Goal: Task Accomplishment & Management: Manage account settings

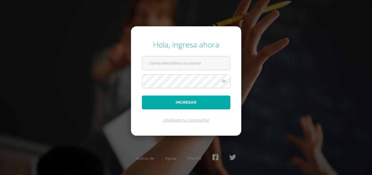
type input "alinacabrerallanos@gmail.com"
click at [184, 103] on button "Ingresar" at bounding box center [186, 103] width 88 height 14
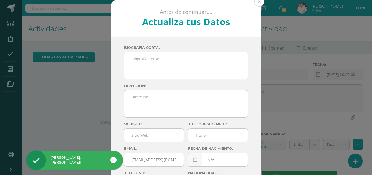
click at [257, 5] on button at bounding box center [259, 2] width 10 height 10
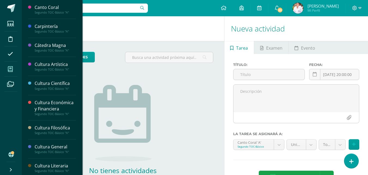
click at [8, 69] on icon at bounding box center [10, 69] width 5 height 5
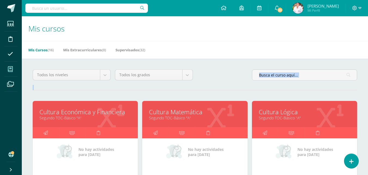
click at [8, 72] on span at bounding box center [10, 69] width 12 height 12
click at [9, 71] on icon at bounding box center [10, 69] width 5 height 5
click at [44, 133] on icon at bounding box center [45, 133] width 5 height 11
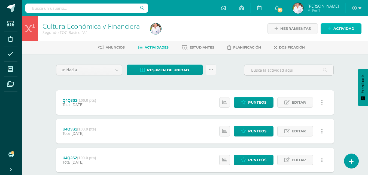
click at [344, 28] on span "Actividad" at bounding box center [343, 29] width 21 height 10
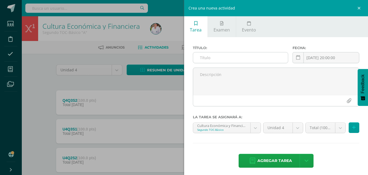
click at [218, 58] on input "text" at bounding box center [240, 58] width 95 height 11
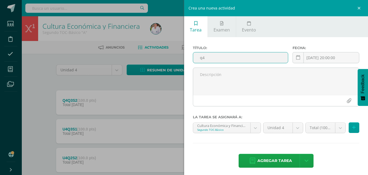
type input "q"
type input "u"
type input "U4Q4S1"
click at [352, 128] on icon at bounding box center [354, 128] width 4 height 5
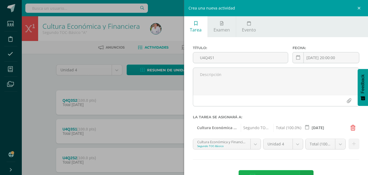
click at [280, 174] on span "Agregar tarea" at bounding box center [274, 177] width 35 height 13
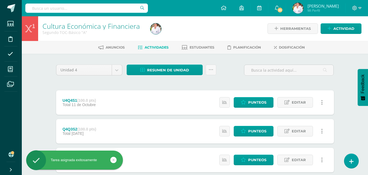
scroll to position [27, 0]
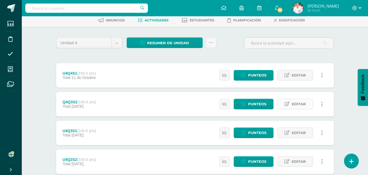
click at [299, 104] on span "Editar" at bounding box center [298, 104] width 14 height 10
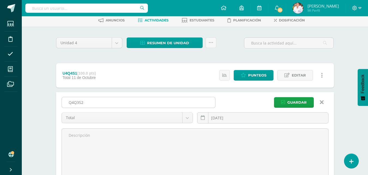
click at [71, 101] on input "Q4Q3S2" at bounding box center [138, 102] width 153 height 11
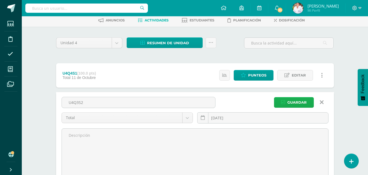
type input "U4Q3S2"
click at [297, 103] on span "Guardar" at bounding box center [296, 103] width 19 height 10
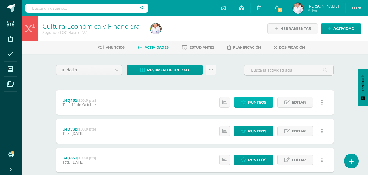
click at [256, 103] on span "Punteos" at bounding box center [257, 103] width 18 height 10
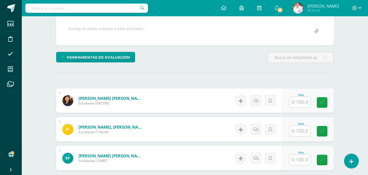
scroll to position [101, 0]
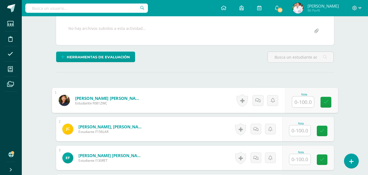
click at [300, 106] on input "text" at bounding box center [303, 102] width 22 height 11
type input "80"
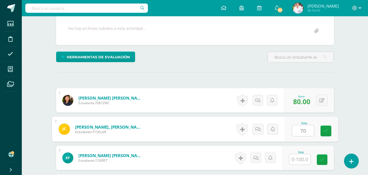
type input "70"
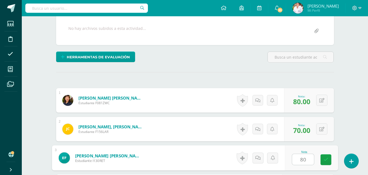
type input "80"
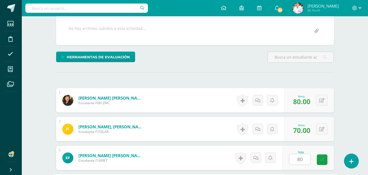
scroll to position [202, 0]
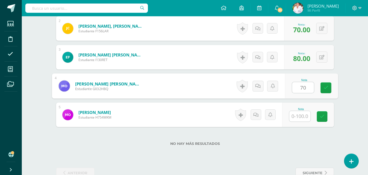
type input "70"
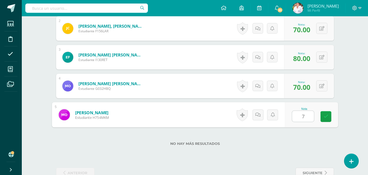
type input "70"
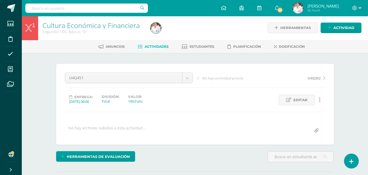
scroll to position [0, 0]
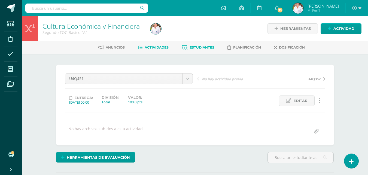
click at [198, 47] on span "Estudiantes" at bounding box center [201, 47] width 25 height 4
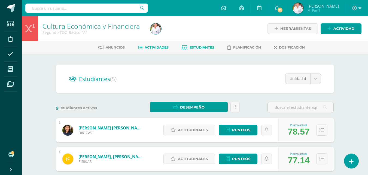
click at [155, 48] on span "Actividades" at bounding box center [156, 47] width 24 height 4
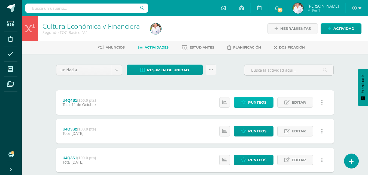
click at [258, 102] on span "Punteos" at bounding box center [257, 103] width 18 height 10
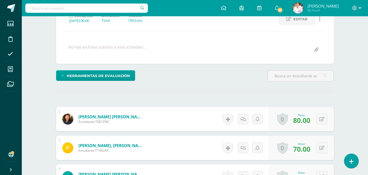
scroll to position [109, 0]
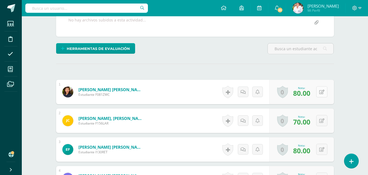
click at [321, 93] on button at bounding box center [321, 92] width 11 height 11
click at [321, 93] on button at bounding box center [324, 92] width 11 height 11
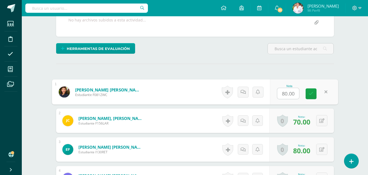
click at [287, 93] on input "80.00" at bounding box center [288, 93] width 22 height 11
type input "85.00"
click at [312, 92] on icon at bounding box center [310, 94] width 5 height 5
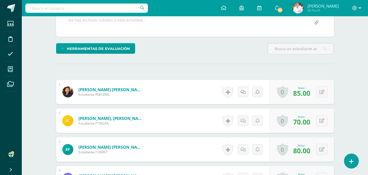
click at [299, 123] on span "70.00" at bounding box center [301, 122] width 17 height 9
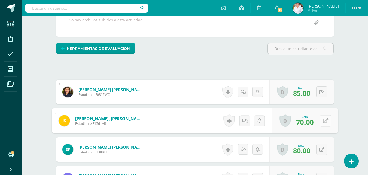
click at [322, 122] on icon at bounding box center [324, 121] width 5 height 5
click at [288, 123] on input "70.00" at bounding box center [288, 122] width 22 height 11
click at [287, 123] on input "70.00" at bounding box center [288, 122] width 22 height 11
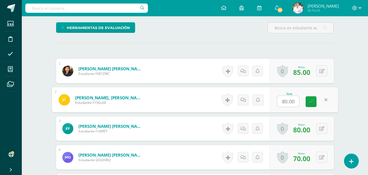
scroll to position [136, 0]
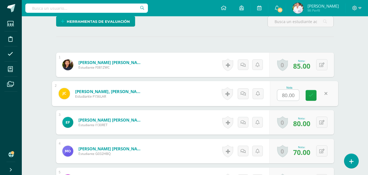
type input "80.00"
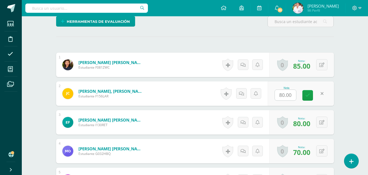
click at [302, 128] on span "80.00" at bounding box center [301, 123] width 17 height 9
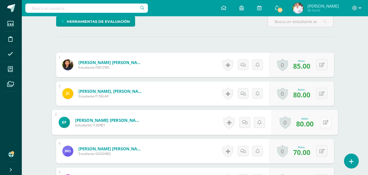
click at [320, 124] on button at bounding box center [324, 122] width 11 height 11
type input "100"
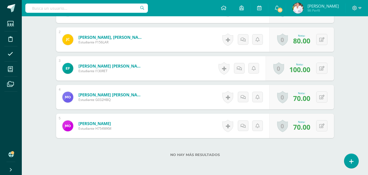
scroll to position [191, 0]
click at [322, 96] on icon at bounding box center [321, 97] width 5 height 5
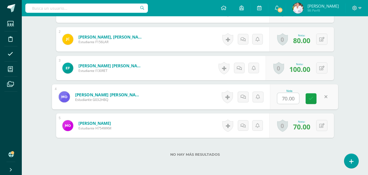
click at [284, 99] on input "70.00" at bounding box center [288, 98] width 22 height 11
type input "80.00"
click at [310, 98] on icon at bounding box center [310, 99] width 5 height 5
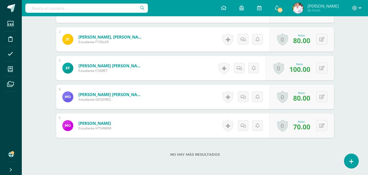
click at [301, 126] on span "70.00" at bounding box center [301, 126] width 17 height 9
click at [323, 127] on icon at bounding box center [321, 126] width 5 height 5
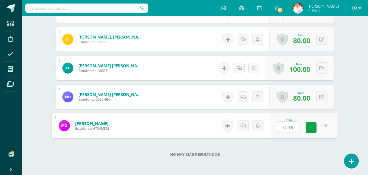
click at [284, 128] on input "70.00" at bounding box center [288, 127] width 22 height 11
type input "75.00"
click at [314, 128] on link at bounding box center [310, 127] width 11 height 11
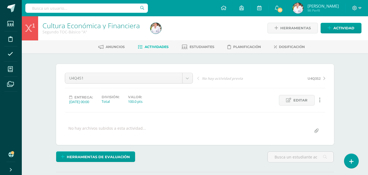
scroll to position [0, 0]
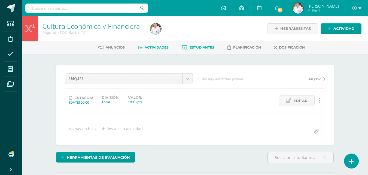
click at [202, 47] on span "Estudiantes" at bounding box center [201, 47] width 25 height 4
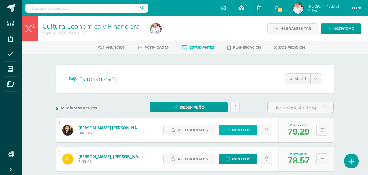
click at [247, 131] on span "Punteos" at bounding box center [241, 130] width 18 height 10
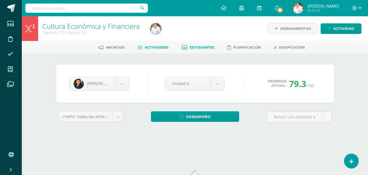
click at [157, 47] on span "Actividades" at bounding box center [156, 47] width 24 height 4
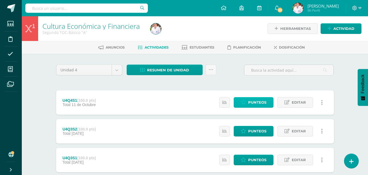
click at [259, 103] on span "Punteos" at bounding box center [257, 103] width 18 height 10
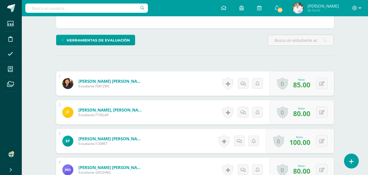
scroll to position [128, 0]
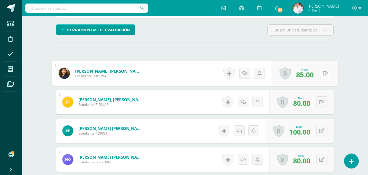
click at [322, 73] on icon at bounding box center [324, 73] width 5 height 5
click at [287, 76] on input "85.00" at bounding box center [288, 75] width 22 height 11
type input "90.00"
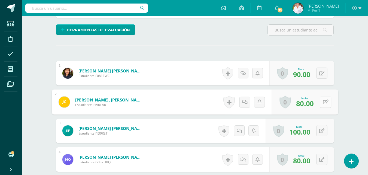
click at [323, 103] on icon at bounding box center [324, 102] width 5 height 5
click at [288, 103] on input "80.00" at bounding box center [288, 103] width 22 height 11
type input "85.00"
click at [313, 104] on link at bounding box center [310, 104] width 11 height 11
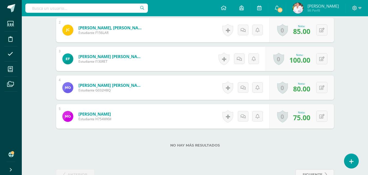
scroll to position [210, 0]
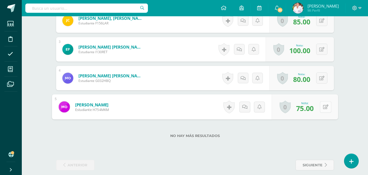
click at [323, 108] on icon at bounding box center [324, 107] width 5 height 5
click at [288, 107] on input "75.00" at bounding box center [288, 108] width 22 height 11
click at [287, 109] on input "75.00" at bounding box center [288, 108] width 22 height 11
type input "80.00"
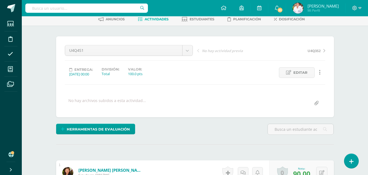
scroll to position [0, 0]
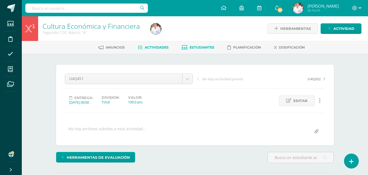
click at [197, 47] on span "Estudiantes" at bounding box center [201, 47] width 25 height 4
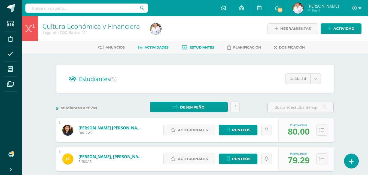
click at [157, 46] on span "Actividades" at bounding box center [156, 47] width 24 height 4
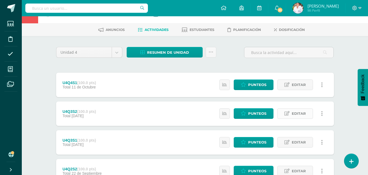
scroll to position [27, 0]
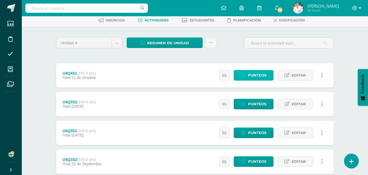
click at [252, 76] on span "Punteos" at bounding box center [257, 75] width 18 height 10
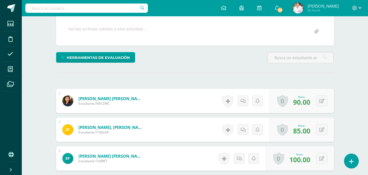
scroll to position [109, 0]
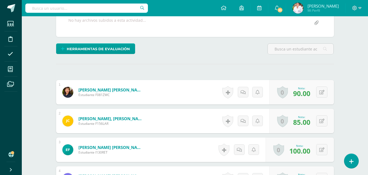
click at [298, 124] on span "85.00" at bounding box center [301, 122] width 17 height 9
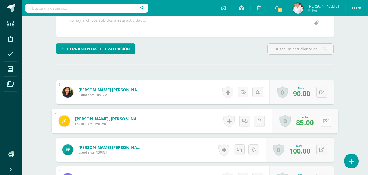
click at [322, 122] on icon at bounding box center [324, 121] width 5 height 5
click at [286, 121] on input "85.00" at bounding box center [288, 123] width 22 height 11
type input "88.00"
click at [310, 125] on icon at bounding box center [310, 123] width 5 height 5
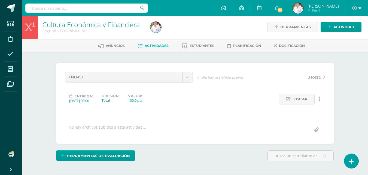
scroll to position [0, 0]
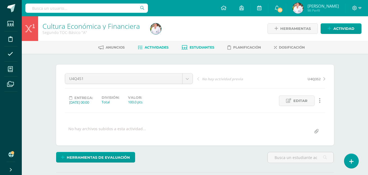
click at [201, 47] on span "Estudiantes" at bounding box center [201, 47] width 25 height 4
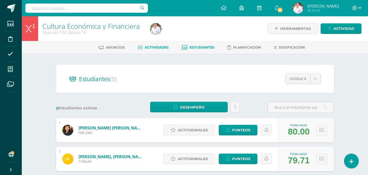
click at [157, 47] on span "Actividades" at bounding box center [156, 47] width 24 height 4
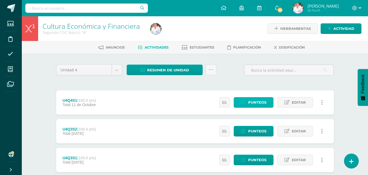
click at [250, 100] on span "Punteos" at bounding box center [257, 103] width 18 height 10
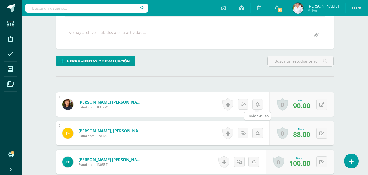
scroll to position [109, 0]
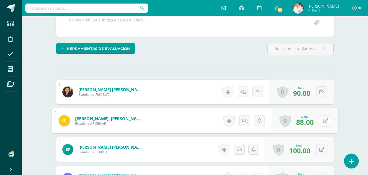
click at [323, 121] on icon at bounding box center [324, 121] width 5 height 5
type input "90"
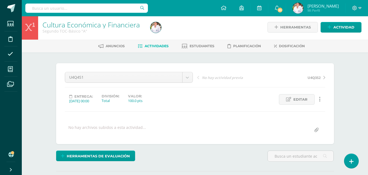
scroll to position [0, 0]
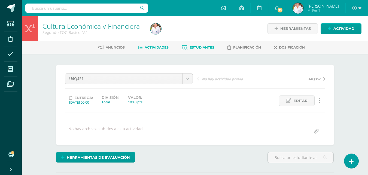
click at [198, 48] on span "Estudiantes" at bounding box center [201, 47] width 25 height 4
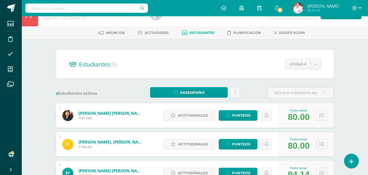
scroll to position [10, 0]
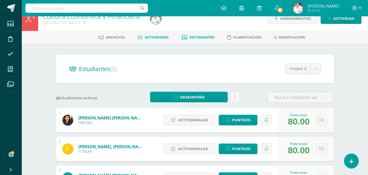
click at [153, 38] on span "Actividades" at bounding box center [156, 37] width 24 height 4
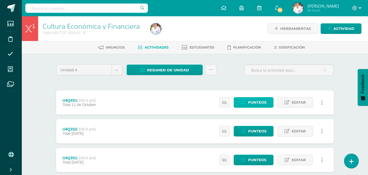
click at [254, 100] on span "Punteos" at bounding box center [257, 103] width 18 height 10
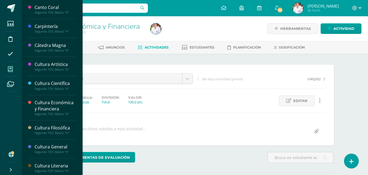
click at [10, 69] on icon at bounding box center [10, 69] width 5 height 5
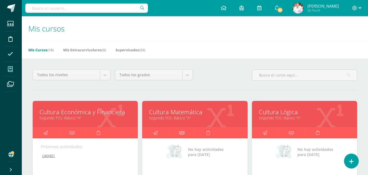
click at [181, 133] on icon at bounding box center [182, 133] width 6 height 11
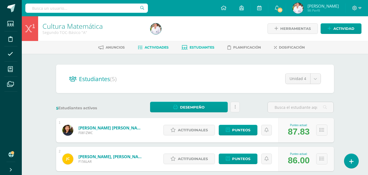
click at [155, 49] on span "Actividades" at bounding box center [156, 47] width 24 height 4
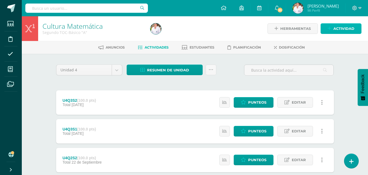
click at [344, 27] on span "Actividad" at bounding box center [343, 29] width 21 height 10
click at [0, 0] on div "Crea una nueva actividad Tarea Examen Evento Título: Fecha: 2025-10-10 20:00:00…" at bounding box center [0, 0] width 0 height 0
click at [341, 29] on span "Actividad" at bounding box center [343, 29] width 21 height 10
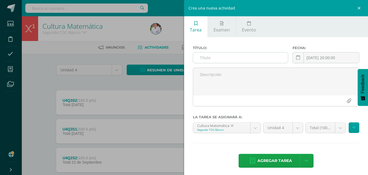
click at [218, 58] on input "text" at bounding box center [240, 58] width 95 height 11
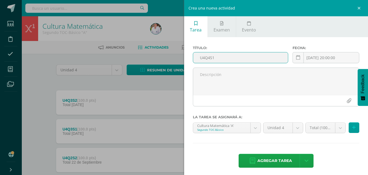
drag, startPoint x: 221, startPoint y: 58, endPoint x: 196, endPoint y: 56, distance: 25.4
click at [196, 56] on input "U4Q4S1" at bounding box center [240, 58] width 95 height 11
drag, startPoint x: 215, startPoint y: 57, endPoint x: 199, endPoint y: 58, distance: 15.8
click at [199, 58] on input "U4Q4S1" at bounding box center [240, 58] width 95 height 11
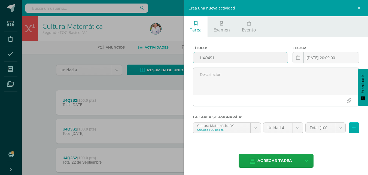
type input "U4Q4S1"
click at [352, 130] on button at bounding box center [353, 128] width 11 height 11
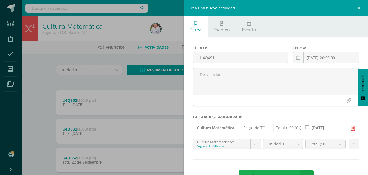
click at [271, 173] on span "Agregar tarea" at bounding box center [274, 177] width 35 height 13
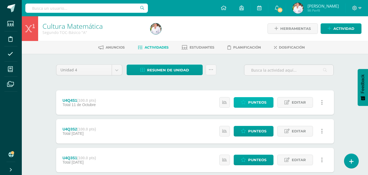
click at [254, 105] on span "Punteos" at bounding box center [257, 103] width 18 height 10
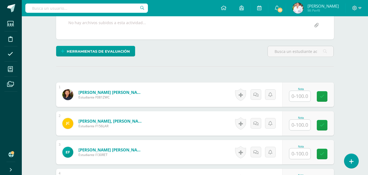
scroll to position [107, 0]
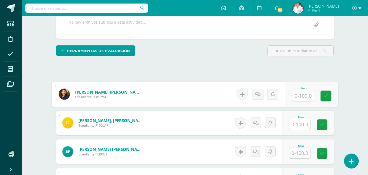
click at [301, 99] on input "text" at bounding box center [303, 96] width 22 height 11
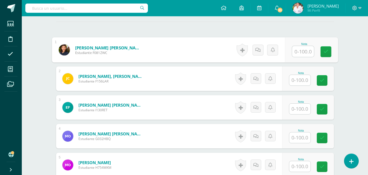
scroll to position [163, 0]
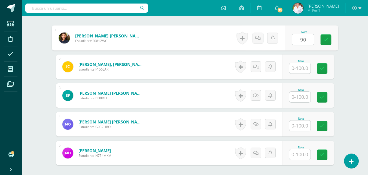
type input "90"
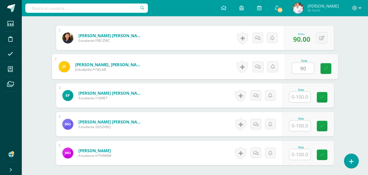
type input "90"
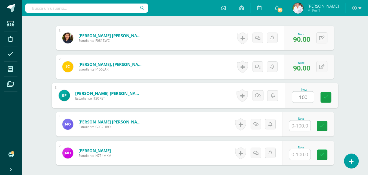
type input "100"
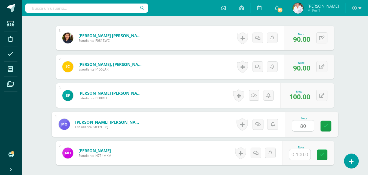
type input "80"
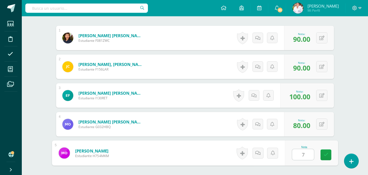
type input "75"
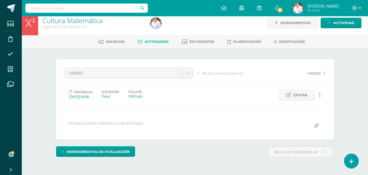
scroll to position [0, 0]
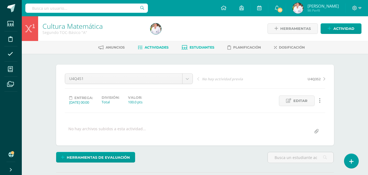
click at [201, 47] on span "Estudiantes" at bounding box center [201, 47] width 25 height 4
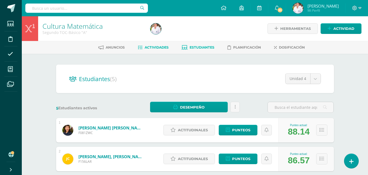
click at [148, 47] on span "Actividades" at bounding box center [156, 47] width 24 height 4
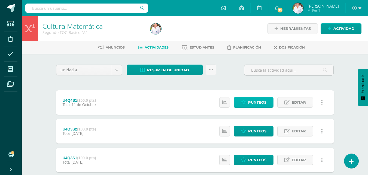
click at [253, 104] on span "Punteos" at bounding box center [257, 103] width 18 height 10
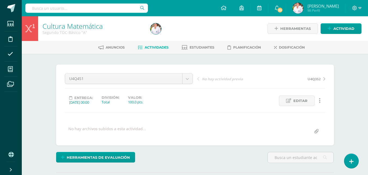
click at [256, 102] on div "Entrega: [DATE] 00:00 División: Total Valor: 100.0 pts Editar Historial de acti…" at bounding box center [195, 101] width 264 height 11
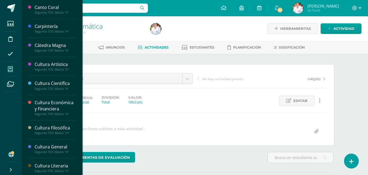
click at [9, 69] on icon at bounding box center [10, 69] width 5 height 5
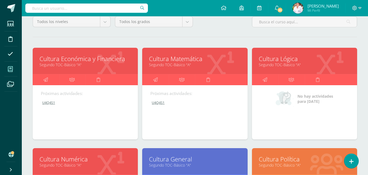
scroll to position [54, 0]
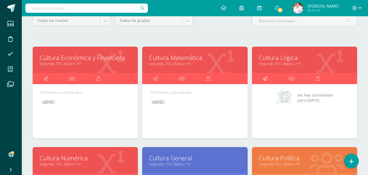
click at [263, 79] on icon at bounding box center [264, 78] width 5 height 11
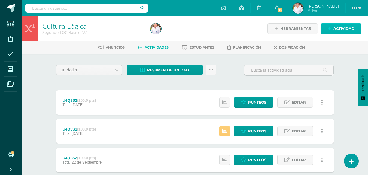
click at [337, 25] on span "Actividad" at bounding box center [343, 29] width 21 height 10
click at [0, 0] on div "Crea una nueva actividad Tarea Examen Evento Título: Fecha: 2025-10-10 20:00:00…" at bounding box center [0, 0] width 0 height 0
click at [342, 30] on span "Actividad" at bounding box center [343, 29] width 21 height 10
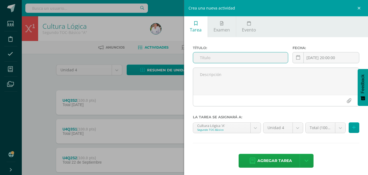
click at [204, 57] on input "text" at bounding box center [240, 58] width 95 height 11
paste input "U4Q4S1"
type input "U4Q4S1"
click at [351, 127] on button at bounding box center [353, 128] width 11 height 11
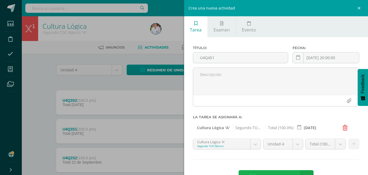
click at [280, 173] on span "Agregar tarea" at bounding box center [274, 177] width 35 height 13
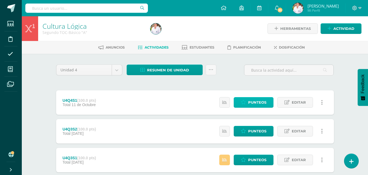
click at [259, 101] on span "Punteos" at bounding box center [257, 103] width 18 height 10
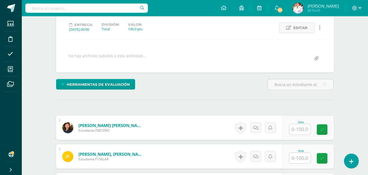
scroll to position [73, 0]
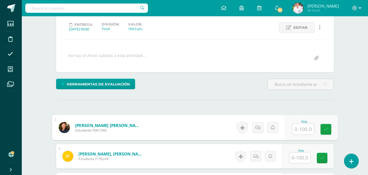
click at [297, 130] on input "text" at bounding box center [303, 129] width 22 height 11
type input "100"
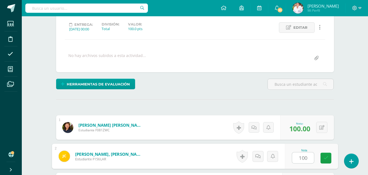
type input "100"
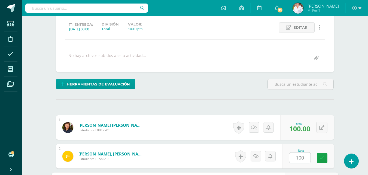
scroll to position [173, 0]
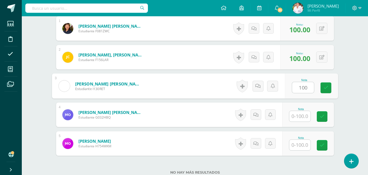
type input "100"
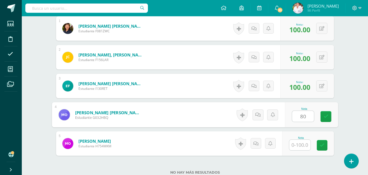
type input "80"
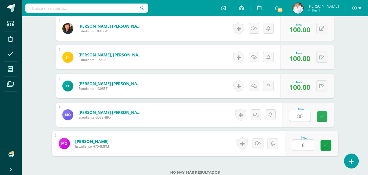
type input "80"
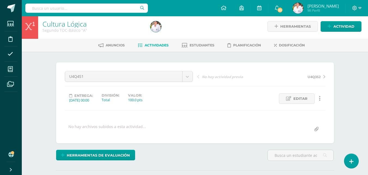
scroll to position [0, 0]
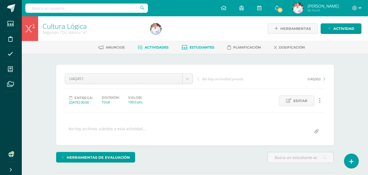
click at [199, 48] on span "Estudiantes" at bounding box center [201, 47] width 25 height 4
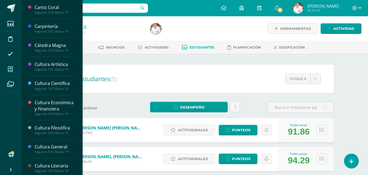
click at [10, 69] on icon at bounding box center [10, 69] width 5 height 5
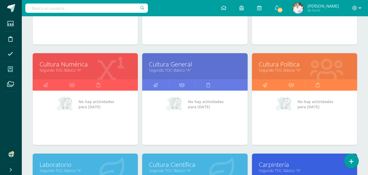
scroll to position [163, 0]
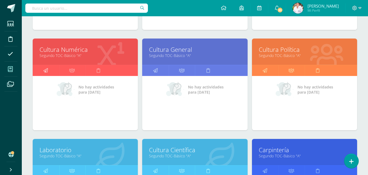
click at [48, 73] on icon at bounding box center [45, 70] width 5 height 11
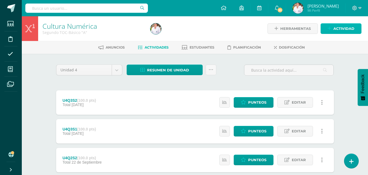
click at [331, 26] on link "Actividad" at bounding box center [340, 28] width 41 height 11
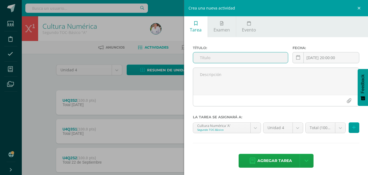
click at [219, 59] on input "text" at bounding box center [240, 58] width 95 height 11
paste input "U4Q4S1"
type input "U4Q4S1"
click at [352, 129] on icon at bounding box center [354, 128] width 4 height 5
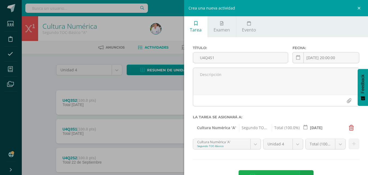
click at [276, 173] on span "Agregar tarea" at bounding box center [274, 177] width 35 height 13
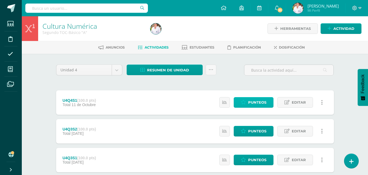
click at [245, 103] on icon at bounding box center [243, 102] width 5 height 5
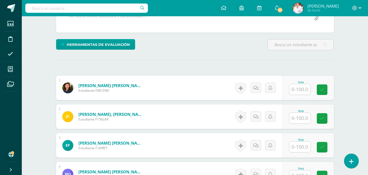
scroll to position [136, 0]
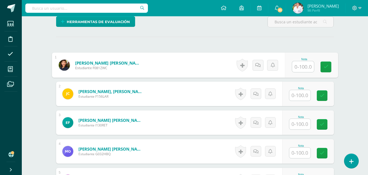
click at [293, 67] on input "text" at bounding box center [303, 66] width 22 height 11
type input "100"
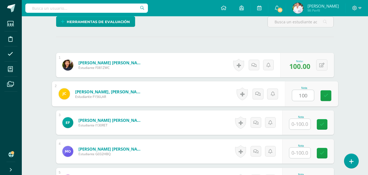
type input "100"
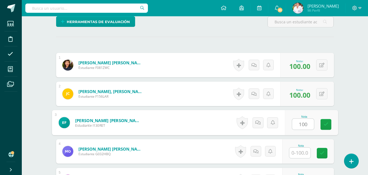
type input "100"
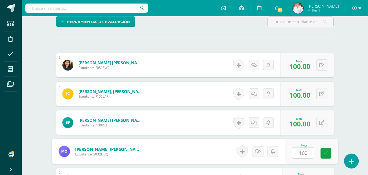
type input "100"
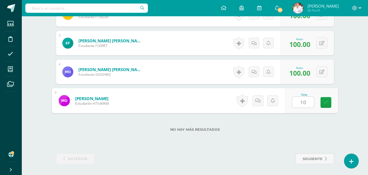
type input "100"
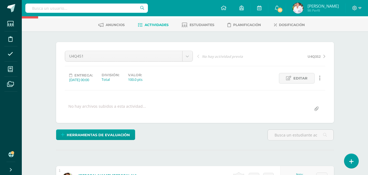
scroll to position [0, 0]
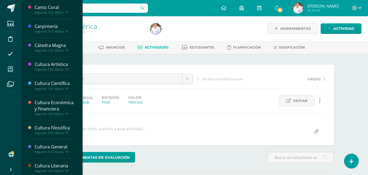
click at [11, 69] on icon at bounding box center [10, 69] width 5 height 5
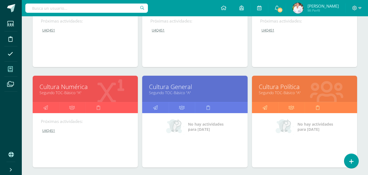
scroll to position [136, 0]
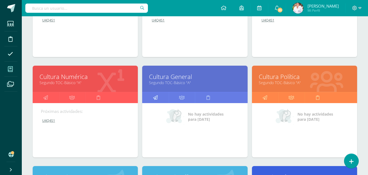
click at [156, 97] on icon at bounding box center [155, 98] width 5 height 11
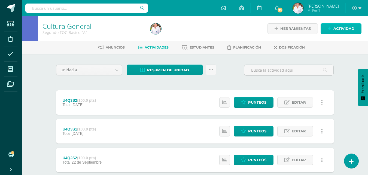
click at [342, 31] on span "Actividad" at bounding box center [343, 29] width 21 height 10
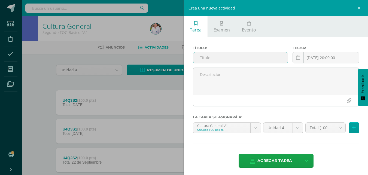
click at [224, 58] on input "text" at bounding box center [240, 58] width 95 height 11
paste input "U4Q4S1"
type input "U4Q4S1"
drag, startPoint x: 224, startPoint y: 58, endPoint x: 234, endPoint y: 113, distance: 56.2
click at [234, 113] on div at bounding box center [275, 113] width 167 height 4
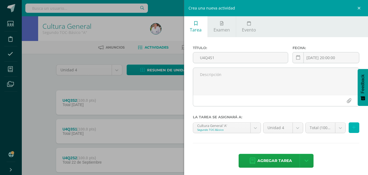
click at [352, 128] on icon at bounding box center [354, 128] width 4 height 5
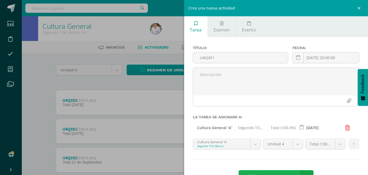
click at [287, 171] on span "Agregar tarea" at bounding box center [274, 177] width 35 height 13
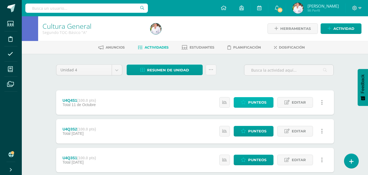
click at [261, 101] on span "Punteos" at bounding box center [257, 103] width 18 height 10
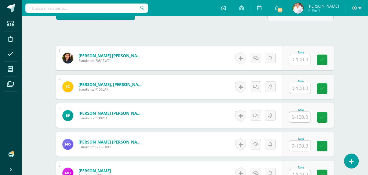
scroll to position [136, 0]
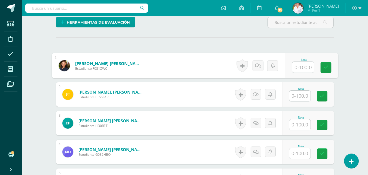
click at [297, 68] on input "text" at bounding box center [303, 67] width 22 height 11
type input "100"
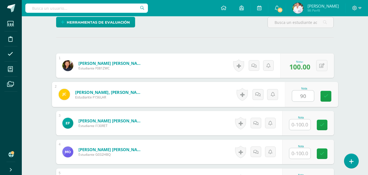
type input "90"
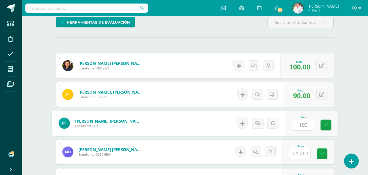
type input "100"
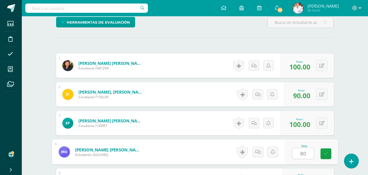
type input "80"
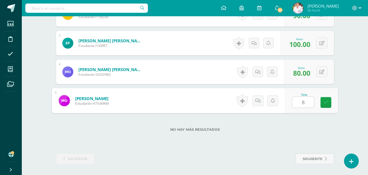
type input "80"
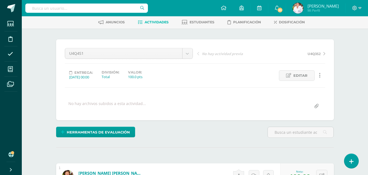
scroll to position [0, 0]
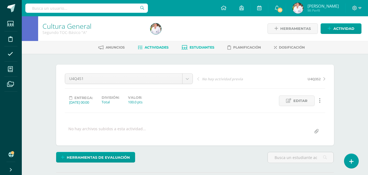
click at [203, 46] on span "Estudiantes" at bounding box center [201, 47] width 25 height 4
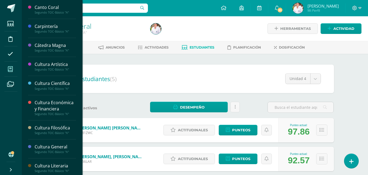
click at [11, 70] on icon at bounding box center [10, 69] width 5 height 5
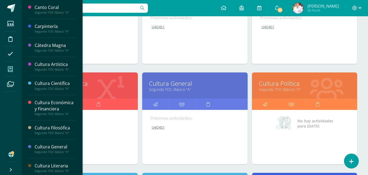
scroll to position [136, 0]
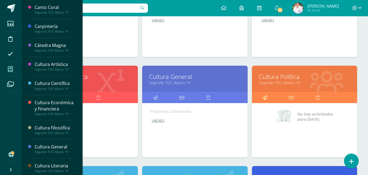
click at [263, 99] on icon at bounding box center [264, 98] width 5 height 11
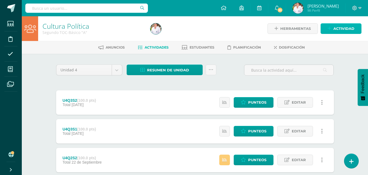
click at [343, 28] on span "Actividad" at bounding box center [343, 29] width 21 height 10
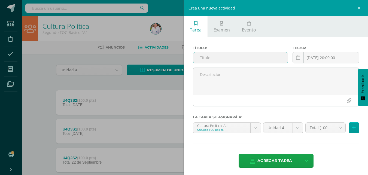
click at [220, 56] on input "text" at bounding box center [240, 58] width 95 height 11
paste input "U4Q4S1"
type input "U4Q4S1"
click at [349, 124] on button at bounding box center [353, 128] width 11 height 11
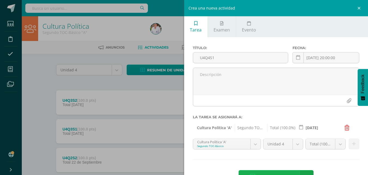
click at [277, 173] on span "Agregar tarea" at bounding box center [274, 177] width 35 height 13
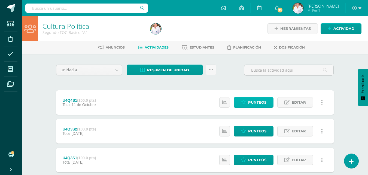
click at [249, 104] on span "Punteos" at bounding box center [257, 103] width 18 height 10
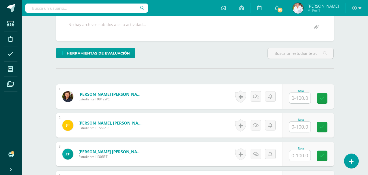
scroll to position [136, 0]
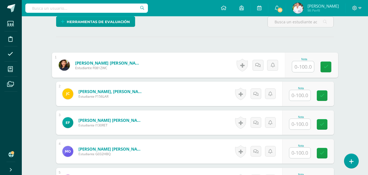
click at [299, 66] on input "text" at bounding box center [303, 66] width 22 height 11
type input "90"
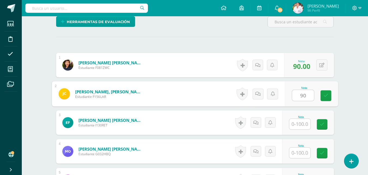
type input "90"
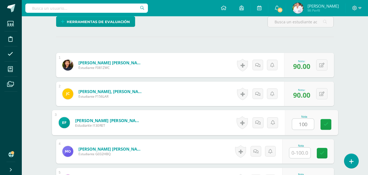
type input "100"
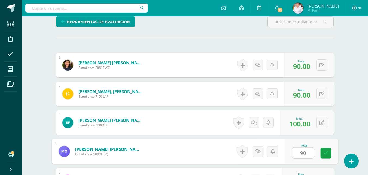
type input "90"
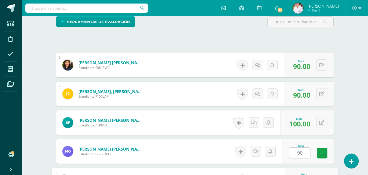
scroll to position [216, 0]
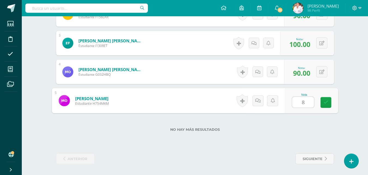
type input "80"
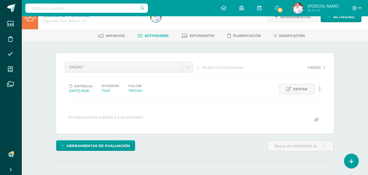
scroll to position [0, 0]
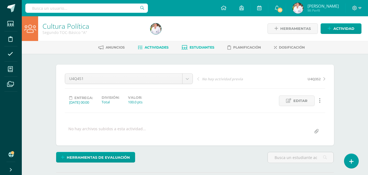
click at [202, 49] on span "Estudiantes" at bounding box center [201, 47] width 25 height 4
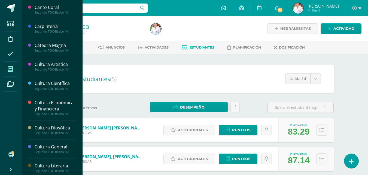
click at [10, 69] on icon at bounding box center [10, 69] width 5 height 5
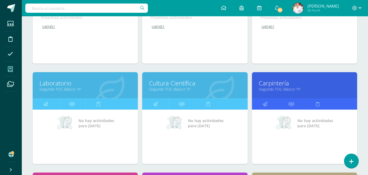
scroll to position [245, 0]
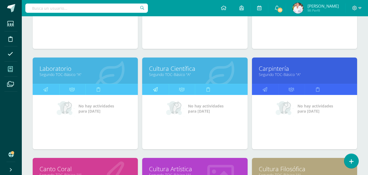
click at [157, 91] on icon at bounding box center [155, 89] width 5 height 11
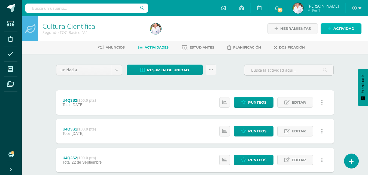
click at [339, 28] on span "Actividad" at bounding box center [343, 29] width 21 height 10
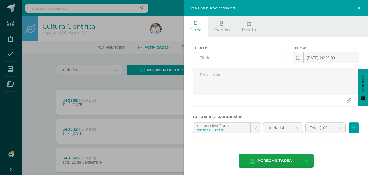
click at [204, 57] on input "text" at bounding box center [240, 58] width 95 height 11
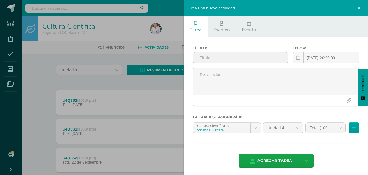
paste input "U4Q4S1"
type input "U4Q4S1"
click at [351, 131] on button at bounding box center [353, 128] width 11 height 11
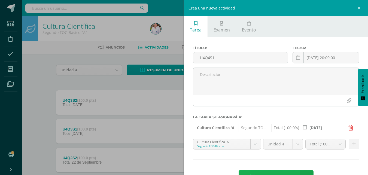
click at [269, 173] on span "Agregar tarea" at bounding box center [274, 177] width 35 height 13
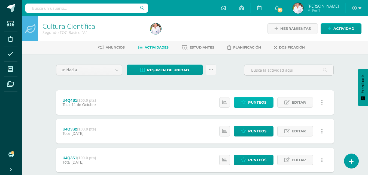
click at [251, 103] on span "Punteos" at bounding box center [257, 103] width 18 height 10
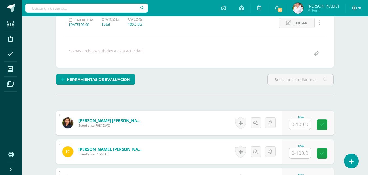
scroll to position [109, 0]
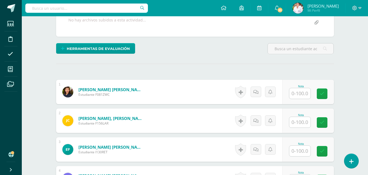
click at [309, 96] on input "text" at bounding box center [299, 93] width 21 height 11
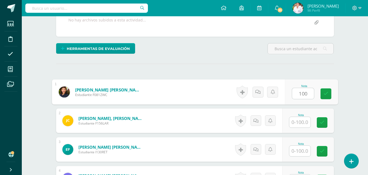
type input "100"
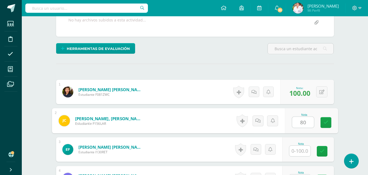
type input "80"
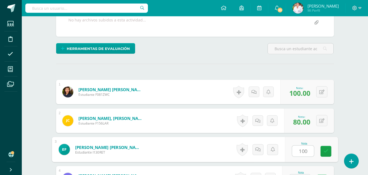
type input "100"
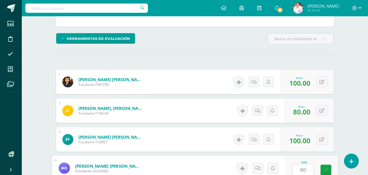
type input "80"
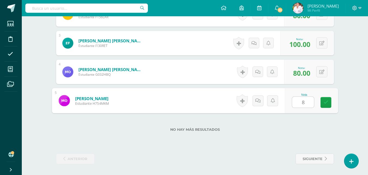
type input "80"
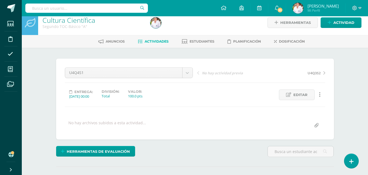
scroll to position [0, 0]
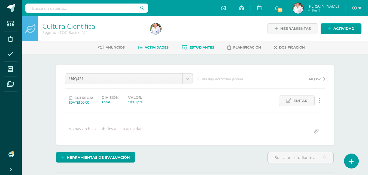
click at [199, 49] on span "Estudiantes" at bounding box center [201, 47] width 25 height 4
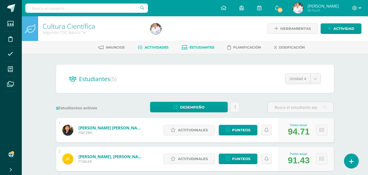
click at [150, 48] on span "Actividades" at bounding box center [156, 47] width 24 height 4
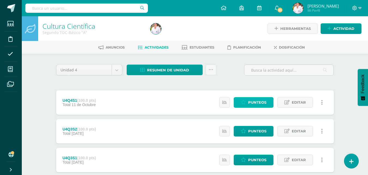
click at [266, 100] on span "Punteos" at bounding box center [257, 103] width 18 height 10
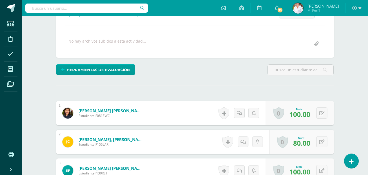
scroll to position [100, 0]
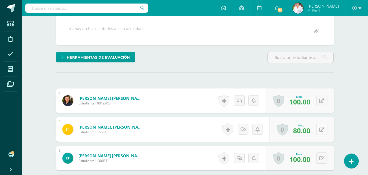
click at [322, 132] on button at bounding box center [321, 129] width 11 height 11
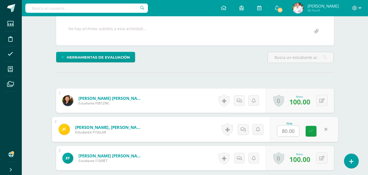
click at [285, 131] on input "80.00" at bounding box center [288, 131] width 22 height 11
type input "70.00"
click at [311, 130] on icon at bounding box center [310, 131] width 5 height 5
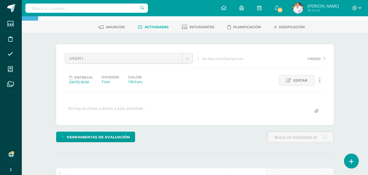
scroll to position [19, 0]
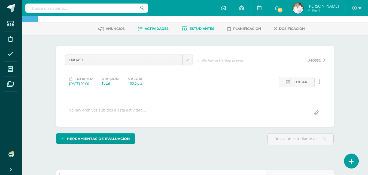
click at [202, 31] on link "Estudiantes" at bounding box center [197, 28] width 33 height 9
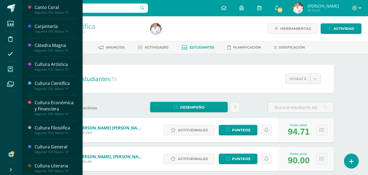
click at [9, 69] on icon at bounding box center [10, 69] width 5 height 5
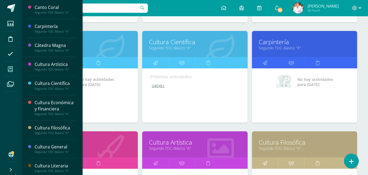
scroll to position [272, 0]
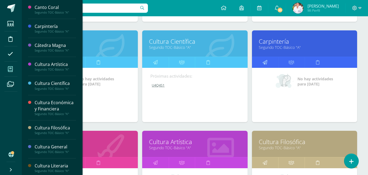
click at [269, 63] on link at bounding box center [265, 62] width 26 height 11
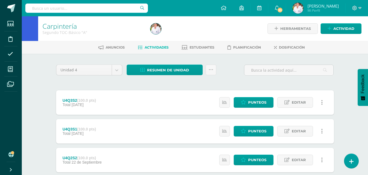
click at [153, 46] on span "Actividades" at bounding box center [156, 47] width 24 height 4
click at [344, 29] on span "Actividad" at bounding box center [343, 29] width 21 height 10
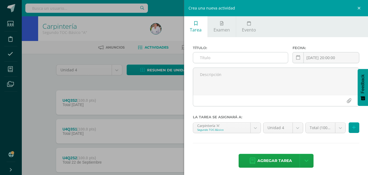
click at [205, 58] on input "text" at bounding box center [240, 58] width 95 height 11
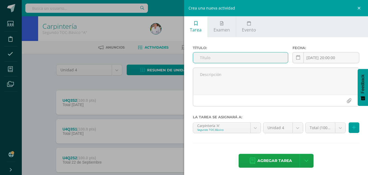
paste input "U4Q4S1"
type input "U4Q4S1"
click at [352, 127] on icon at bounding box center [354, 128] width 4 height 5
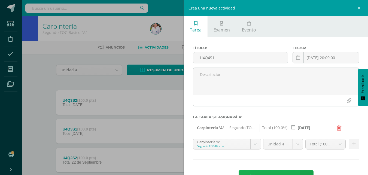
click at [276, 173] on span "Agregar tarea" at bounding box center [274, 177] width 35 height 13
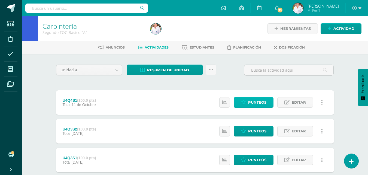
click at [255, 102] on span "Punteos" at bounding box center [257, 103] width 18 height 10
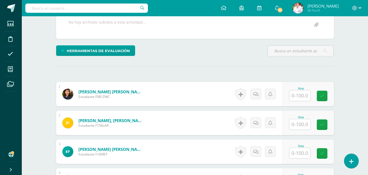
scroll to position [163, 0]
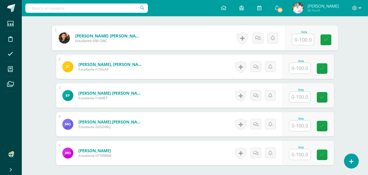
click at [304, 39] on input "text" at bounding box center [303, 39] width 22 height 11
type input "100"
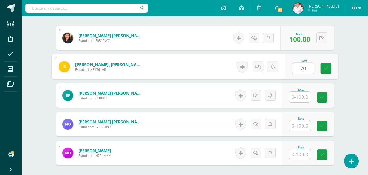
type input "70"
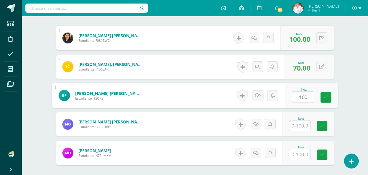
type input "100"
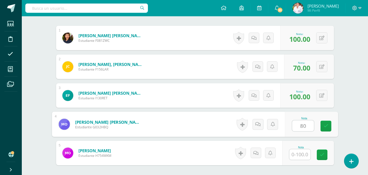
type input "80"
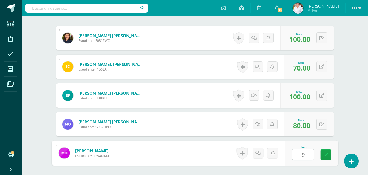
type input "90"
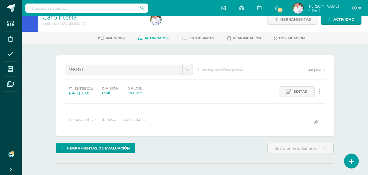
scroll to position [0, 0]
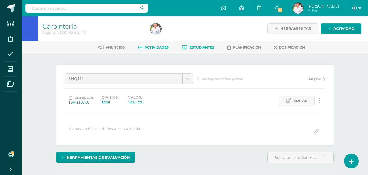
click at [199, 48] on span "Estudiantes" at bounding box center [201, 47] width 25 height 4
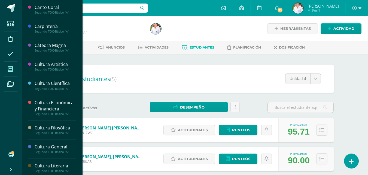
click at [9, 69] on icon at bounding box center [10, 69] width 5 height 5
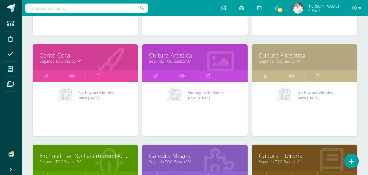
scroll to position [381, 0]
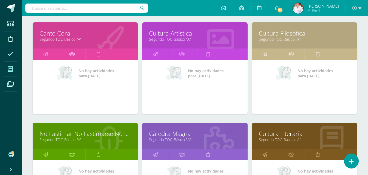
click at [70, 55] on icon at bounding box center [72, 54] width 6 height 11
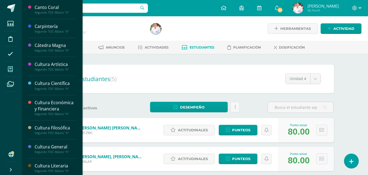
click at [9, 69] on icon at bounding box center [10, 69] width 5 height 5
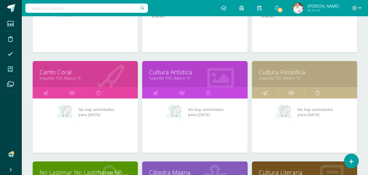
scroll to position [344, 0]
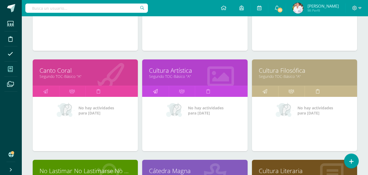
click at [155, 92] on icon at bounding box center [155, 91] width 5 height 11
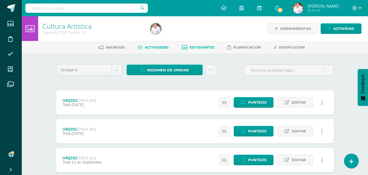
click at [196, 50] on span "Estudiantes" at bounding box center [201, 47] width 25 height 4
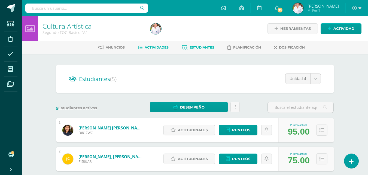
click at [149, 47] on span "Actividades" at bounding box center [156, 47] width 24 height 4
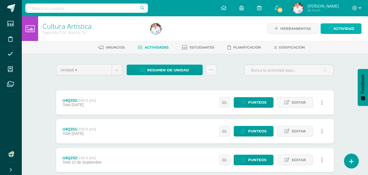
click at [343, 29] on span "Actividad" at bounding box center [343, 29] width 21 height 10
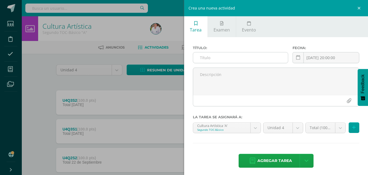
click at [207, 56] on input "text" at bounding box center [240, 58] width 95 height 11
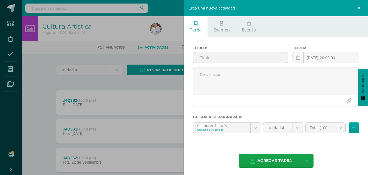
paste input "U4Q4S1"
type input "U4Q4S1"
click at [350, 131] on button at bounding box center [353, 128] width 11 height 11
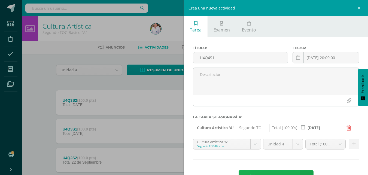
click at [281, 173] on span "Agregar tarea" at bounding box center [274, 177] width 35 height 13
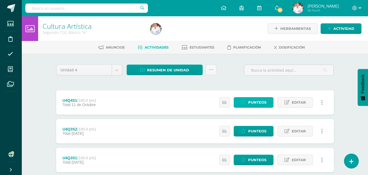
click at [257, 101] on span "Punteos" at bounding box center [257, 103] width 18 height 10
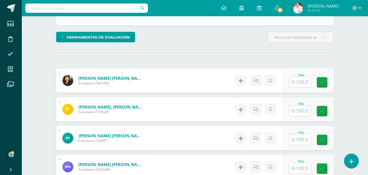
scroll to position [136, 0]
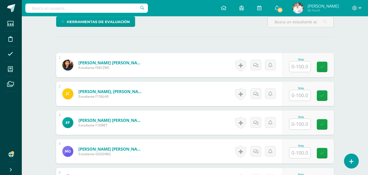
click at [297, 66] on input "text" at bounding box center [299, 66] width 21 height 11
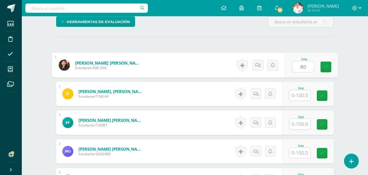
type input "80"
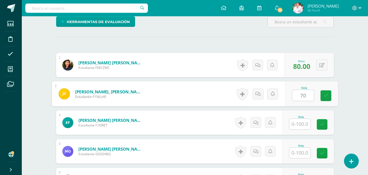
type input "70"
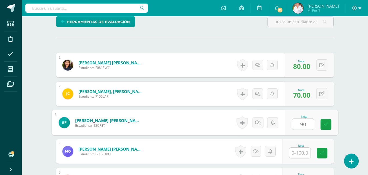
type input "90"
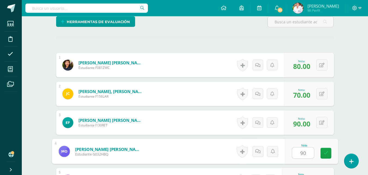
type input "90"
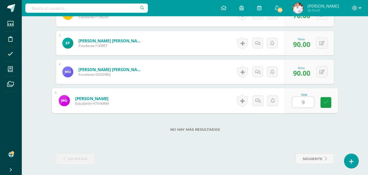
type input "90"
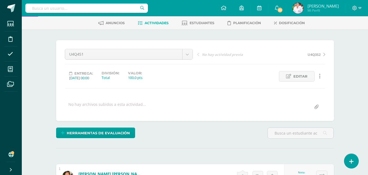
scroll to position [0, 0]
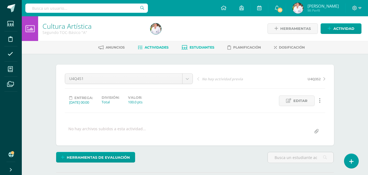
click at [193, 46] on span "Estudiantes" at bounding box center [201, 47] width 25 height 4
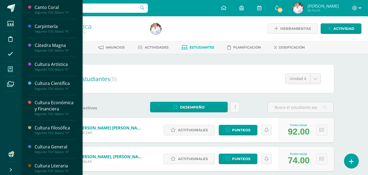
click at [10, 70] on icon at bounding box center [10, 69] width 5 height 5
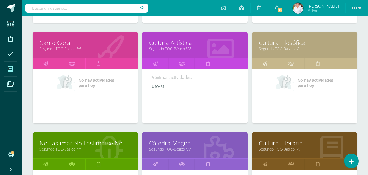
scroll to position [381, 0]
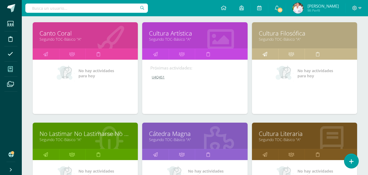
click at [263, 55] on icon at bounding box center [264, 54] width 5 height 11
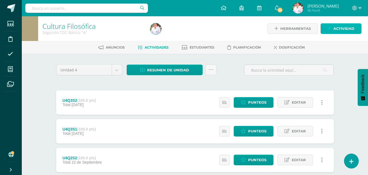
click at [343, 30] on span "Actividad" at bounding box center [343, 29] width 21 height 10
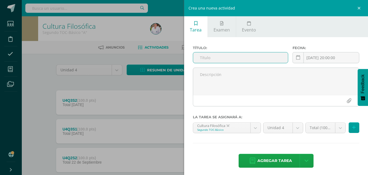
click at [208, 57] on input "text" at bounding box center [240, 58] width 95 height 11
paste input "U4Q4S1"
type input "U4Q4S1"
click at [352, 128] on icon at bounding box center [354, 128] width 4 height 5
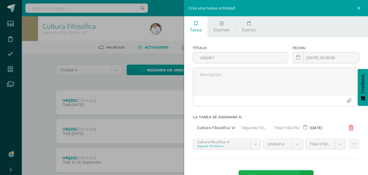
click at [283, 172] on span "Agregar tarea" at bounding box center [274, 177] width 35 height 13
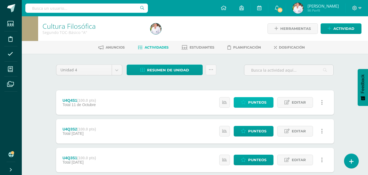
click at [249, 101] on span "Punteos" at bounding box center [257, 103] width 18 height 10
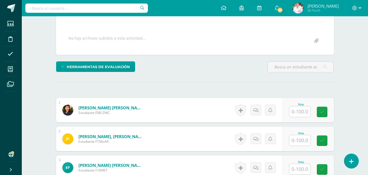
scroll to position [101, 0]
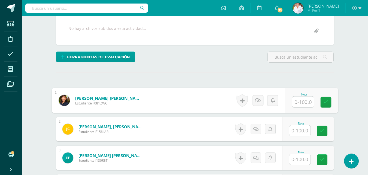
click at [303, 100] on input "text" at bounding box center [303, 102] width 22 height 11
type input "80"
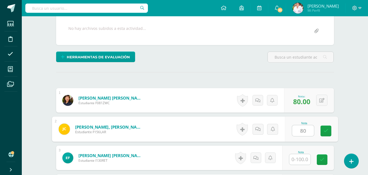
type input "80"
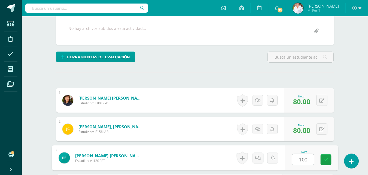
type input "100"
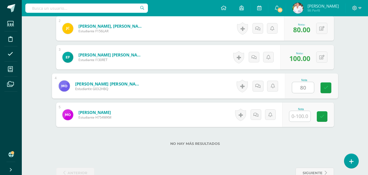
type input "80"
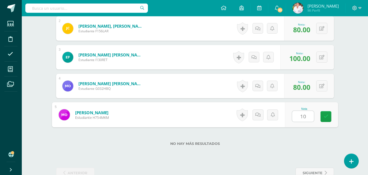
type input "100"
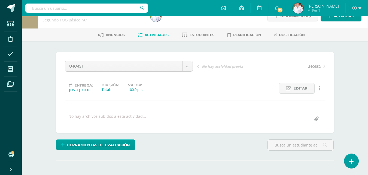
scroll to position [0, 0]
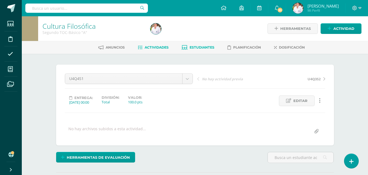
click at [194, 49] on span "Estudiantes" at bounding box center [201, 47] width 25 height 4
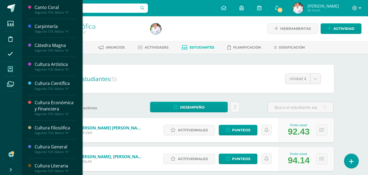
click at [11, 68] on icon at bounding box center [10, 69] width 5 height 5
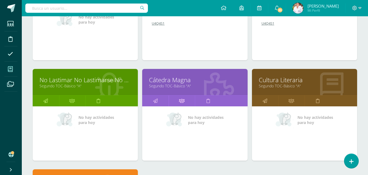
scroll to position [435, 0]
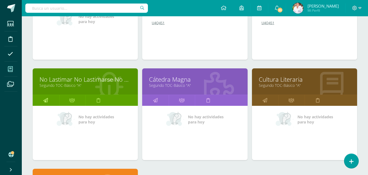
click at [47, 100] on icon at bounding box center [45, 100] width 5 height 11
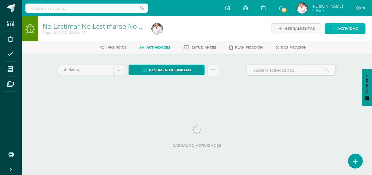
click at [340, 30] on span "Actividad" at bounding box center [347, 29] width 21 height 10
click at [0, 0] on div "Crea una nueva actividad Tarea Examen Evento Título: Fecha: 2025-10-10 20:00:00…" at bounding box center [0, 0] width 0 height 0
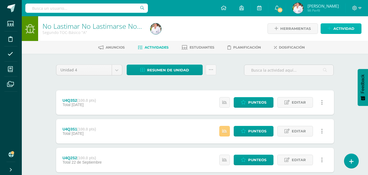
click at [340, 30] on span "Actividad" at bounding box center [343, 29] width 21 height 10
click at [0, 0] on ul "Tarea Examen Evento" at bounding box center [0, 0] width 0 height 0
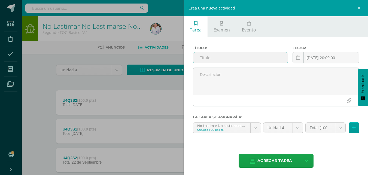
click at [215, 58] on input "text" at bounding box center [240, 58] width 95 height 11
paste input "U4Q4S1"
type input "U4Q4S1"
click at [348, 129] on button at bounding box center [353, 128] width 11 height 11
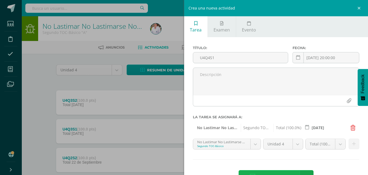
click at [287, 172] on span "Agregar tarea" at bounding box center [274, 177] width 35 height 13
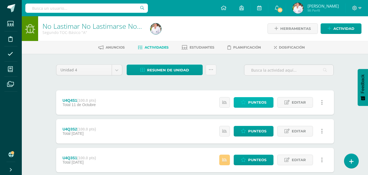
click at [261, 103] on span "Punteos" at bounding box center [257, 103] width 18 height 10
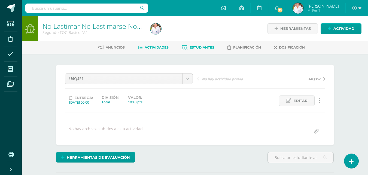
click at [206, 46] on span "Estudiantes" at bounding box center [201, 47] width 25 height 4
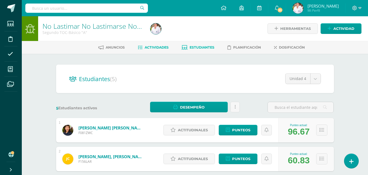
click at [160, 47] on span "Actividades" at bounding box center [156, 47] width 24 height 4
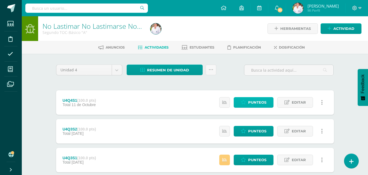
click at [254, 101] on span "Punteos" at bounding box center [257, 103] width 18 height 10
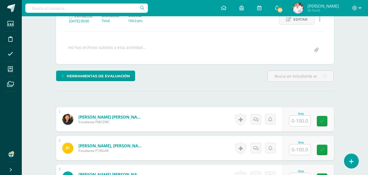
scroll to position [82, 0]
click at [290, 122] on div "Nota" at bounding box center [308, 119] width 52 height 24
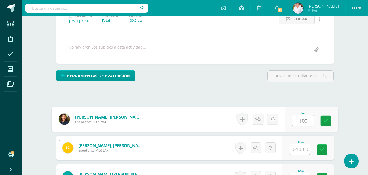
type input "100"
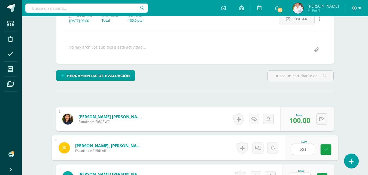
type input "80"
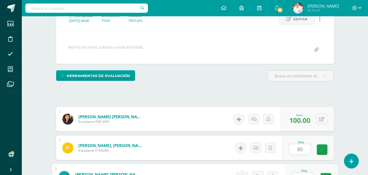
scroll to position [90, 0]
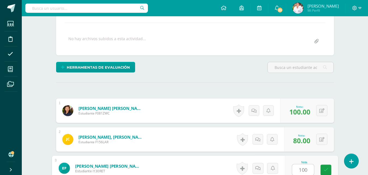
type input "100"
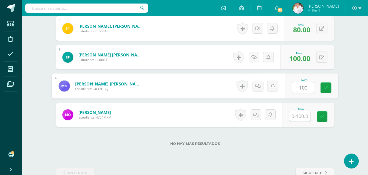
type input "100"
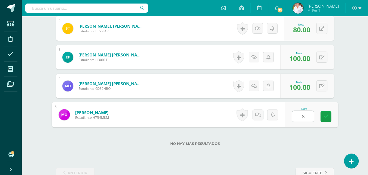
type input "80"
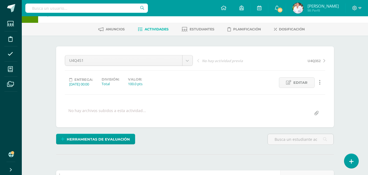
scroll to position [0, 0]
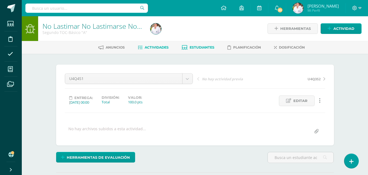
click at [203, 47] on span "Estudiantes" at bounding box center [201, 47] width 25 height 4
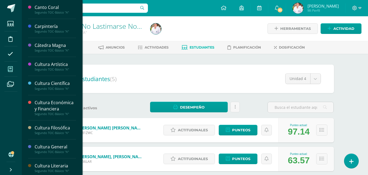
click at [8, 69] on icon at bounding box center [10, 69] width 5 height 5
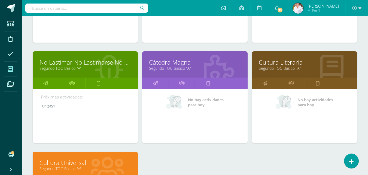
scroll to position [480, 0]
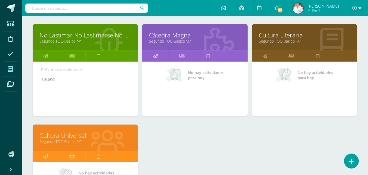
click at [156, 56] on icon at bounding box center [155, 56] width 5 height 11
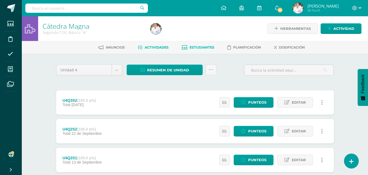
click at [205, 47] on span "Estudiantes" at bounding box center [201, 47] width 25 height 4
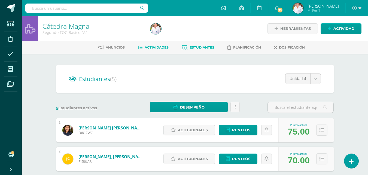
click at [149, 48] on span "Actividades" at bounding box center [156, 47] width 24 height 4
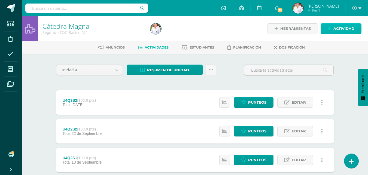
click at [346, 29] on span "Actividad" at bounding box center [343, 29] width 21 height 10
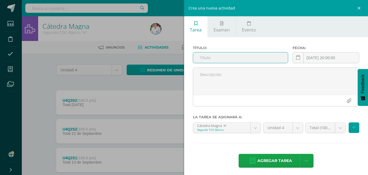
click at [203, 61] on input "text" at bounding box center [240, 58] width 95 height 11
paste input "U4Q4S1"
type input "U4Q4S1"
click at [351, 127] on button at bounding box center [353, 128] width 11 height 11
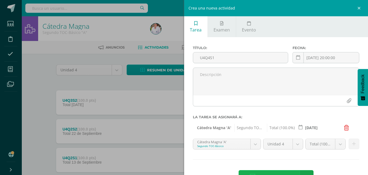
click at [274, 173] on span "Agregar tarea" at bounding box center [274, 177] width 35 height 13
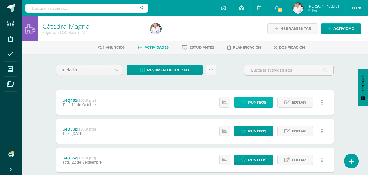
click at [261, 101] on span "Punteos" at bounding box center [257, 103] width 18 height 10
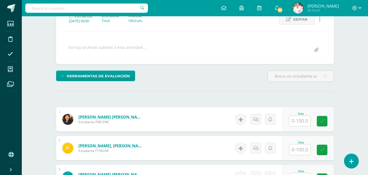
scroll to position [82, 0]
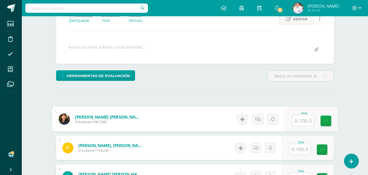
click at [303, 122] on input "text" at bounding box center [303, 121] width 22 height 11
type input "100"
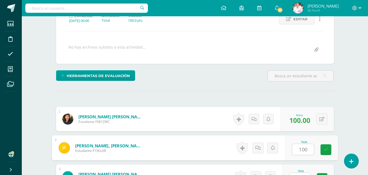
type input "100"
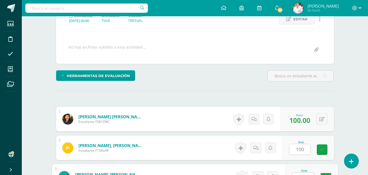
scroll to position [90, 0]
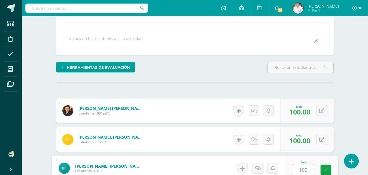
type input "100"
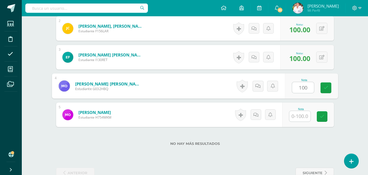
type input "100"
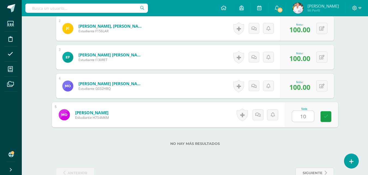
type input "100"
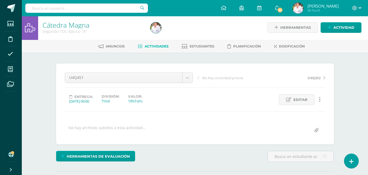
scroll to position [0, 0]
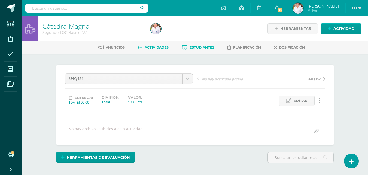
click at [198, 49] on span "Estudiantes" at bounding box center [201, 47] width 25 height 4
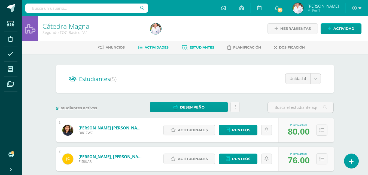
click at [152, 48] on span "Actividades" at bounding box center [156, 47] width 24 height 4
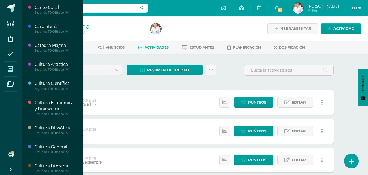
click at [13, 68] on span at bounding box center [10, 69] width 12 height 12
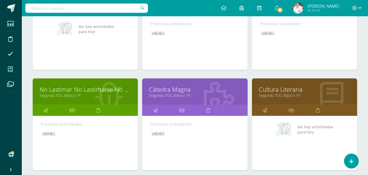
scroll to position [452, 0]
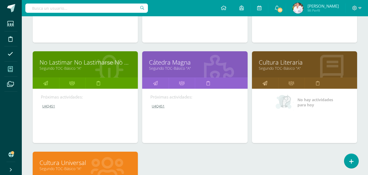
click at [267, 83] on link at bounding box center [265, 83] width 26 height 11
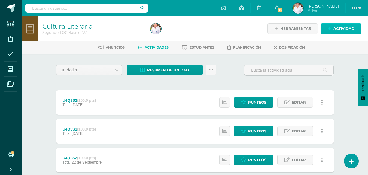
click at [347, 27] on span "Actividad" at bounding box center [343, 29] width 21 height 10
click at [0, 0] on div "Crea una nueva actividad Tarea Examen Evento Título: Fecha: 2025-10-10 20:00:00…" at bounding box center [0, 0] width 0 height 0
click at [350, 28] on span "Actividad" at bounding box center [343, 29] width 21 height 10
click at [0, 0] on ul "Tarea Examen Evento" at bounding box center [0, 0] width 0 height 0
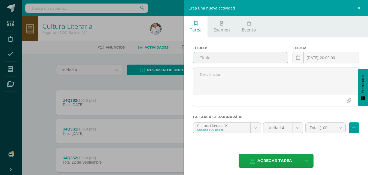
click at [214, 57] on input "text" at bounding box center [240, 58] width 95 height 11
paste input "U4Q4S1"
type input "U4Q4S1"
click at [352, 128] on icon at bounding box center [354, 128] width 4 height 5
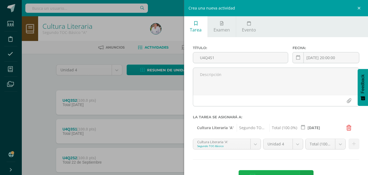
click at [276, 173] on span "Agregar tarea" at bounding box center [274, 177] width 35 height 13
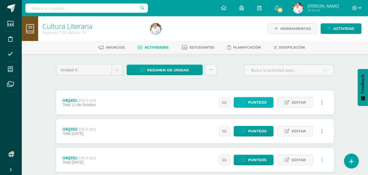
click at [263, 102] on span "Punteos" at bounding box center [257, 103] width 18 height 10
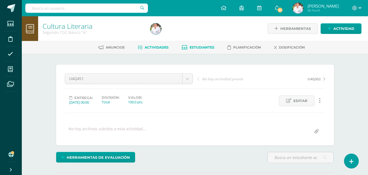
click at [210, 47] on span "Estudiantes" at bounding box center [201, 47] width 25 height 4
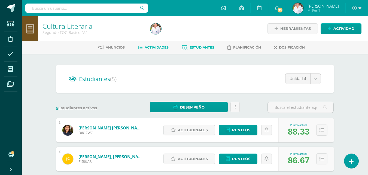
click at [162, 47] on span "Actividades" at bounding box center [156, 47] width 24 height 4
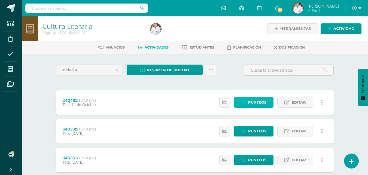
click at [261, 104] on span "Punteos" at bounding box center [257, 103] width 18 height 10
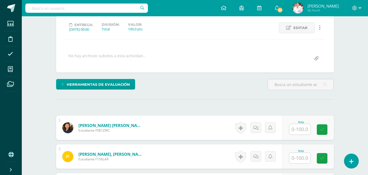
scroll to position [73, 0]
click at [307, 128] on input "text" at bounding box center [299, 129] width 21 height 11
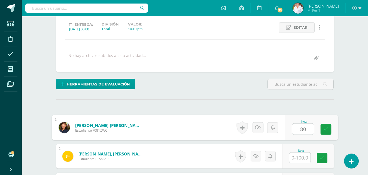
type input "80"
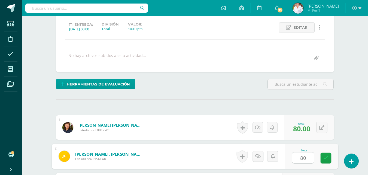
type input "80"
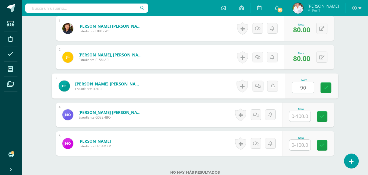
type input "90"
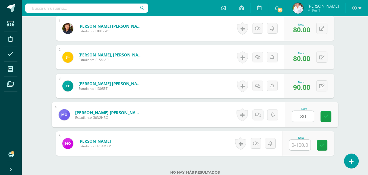
type input "80"
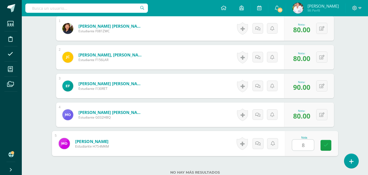
type input "80"
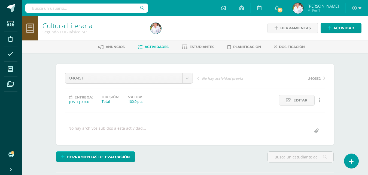
scroll to position [0, 0]
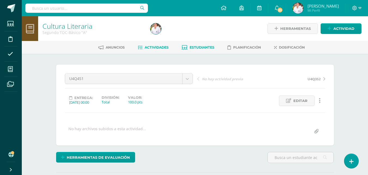
click at [202, 50] on link "Estudiantes" at bounding box center [197, 47] width 33 height 9
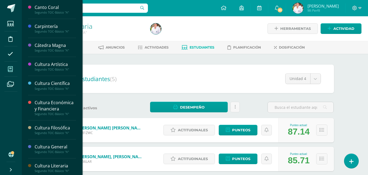
click at [11, 69] on icon at bounding box center [10, 69] width 5 height 5
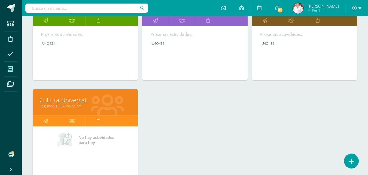
scroll to position [534, 0]
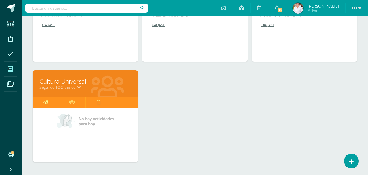
click at [45, 102] on icon at bounding box center [45, 102] width 5 height 11
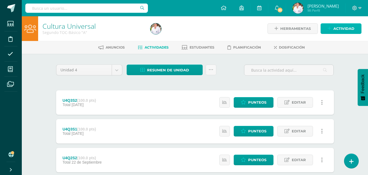
click at [344, 30] on span "Actividad" at bounding box center [343, 29] width 21 height 10
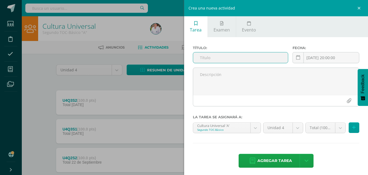
click at [211, 58] on input "text" at bounding box center [240, 58] width 95 height 11
paste input "U4Q4S1"
type input "U4Q4S1"
click at [351, 129] on button at bounding box center [353, 128] width 11 height 11
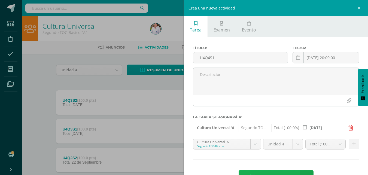
click at [285, 171] on span "Agregar tarea" at bounding box center [274, 177] width 35 height 13
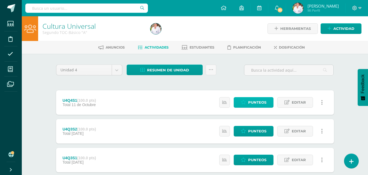
click at [252, 101] on span "Punteos" at bounding box center [257, 103] width 18 height 10
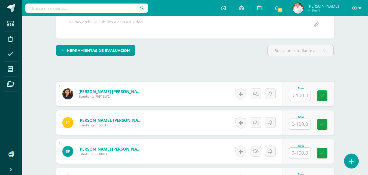
scroll to position [109, 0]
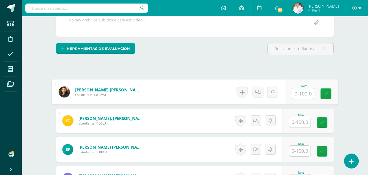
click at [298, 95] on input "text" at bounding box center [303, 93] width 22 height 11
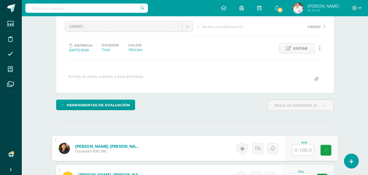
scroll to position [109, 0]
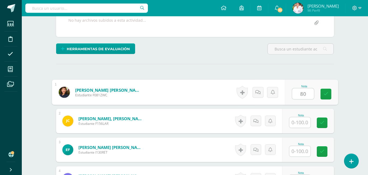
type input "8"
type input "100"
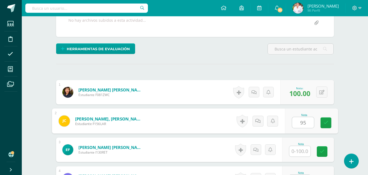
type input "95"
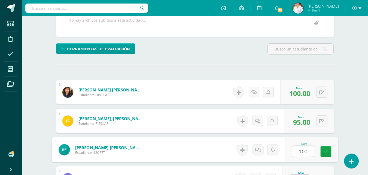
type input "100"
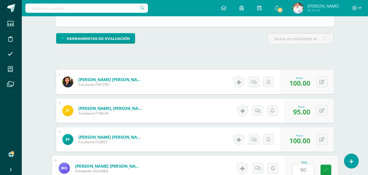
type input "90"
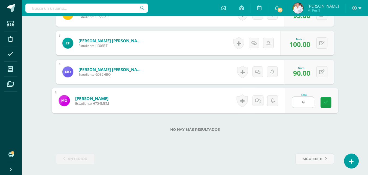
type input "90"
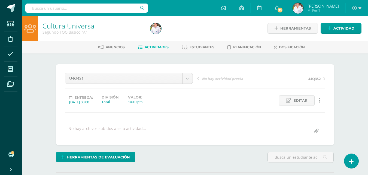
scroll to position [0, 0]
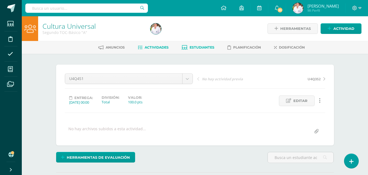
click at [203, 47] on span "Estudiantes" at bounding box center [201, 47] width 25 height 4
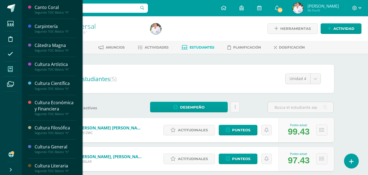
click at [7, 67] on span at bounding box center [10, 69] width 12 height 12
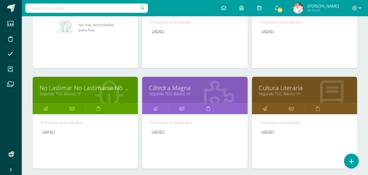
scroll to position [435, 0]
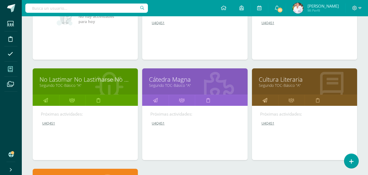
click at [264, 102] on icon at bounding box center [264, 100] width 5 height 11
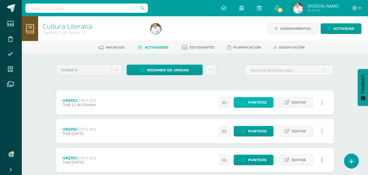
click at [260, 102] on span "Punteos" at bounding box center [257, 103] width 18 height 10
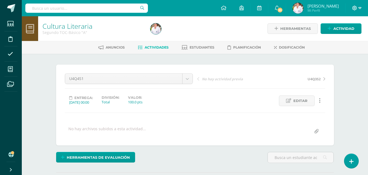
click at [360, 7] on icon at bounding box center [359, 8] width 3 height 5
click at [359, 8] on icon at bounding box center [359, 8] width 3 height 2
click at [342, 36] on span "Cerrar sesión" at bounding box center [342, 37] width 24 height 5
